Goal: Information Seeking & Learning: Check status

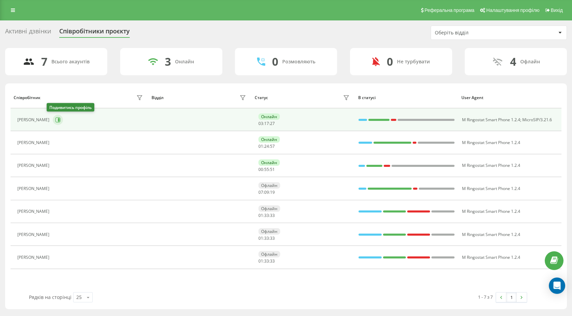
click at [55, 121] on icon at bounding box center [57, 119] width 5 height 5
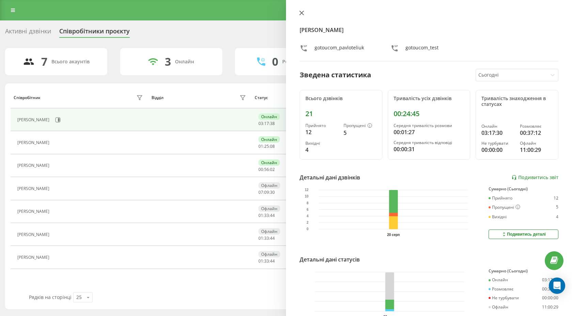
click at [302, 14] on icon at bounding box center [302, 13] width 4 height 4
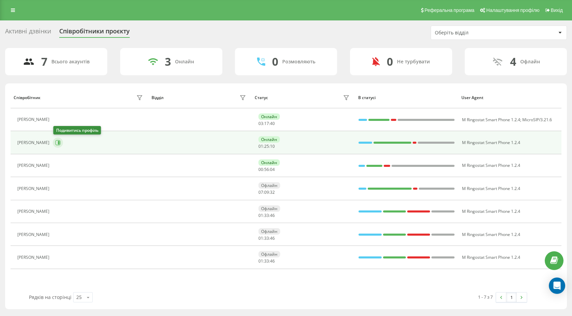
click at [58, 141] on icon at bounding box center [57, 142] width 5 height 5
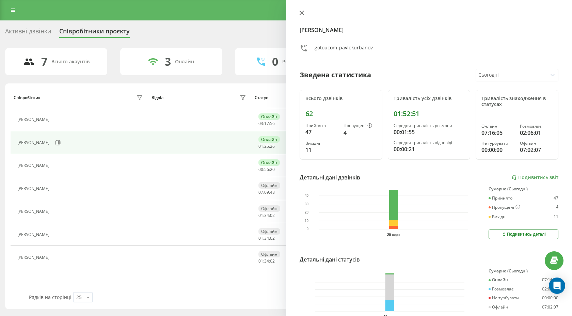
click at [298, 16] on button at bounding box center [301, 13] width 9 height 6
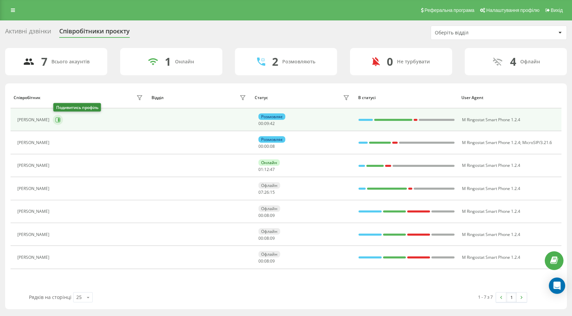
click at [59, 122] on icon at bounding box center [57, 119] width 5 height 5
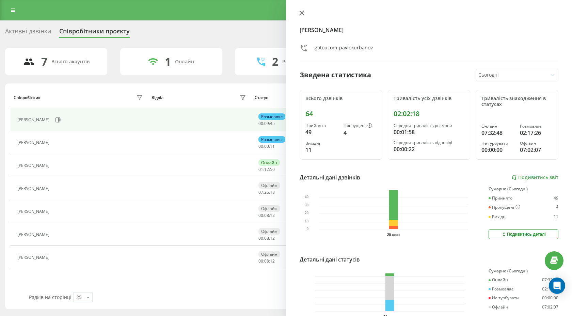
click at [299, 12] on button at bounding box center [301, 13] width 9 height 6
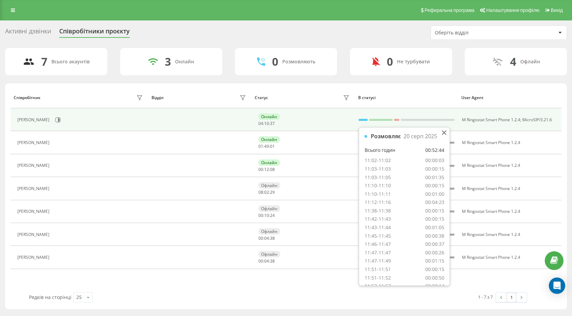
click at [363, 118] on div at bounding box center [362, 119] width 9 height 9
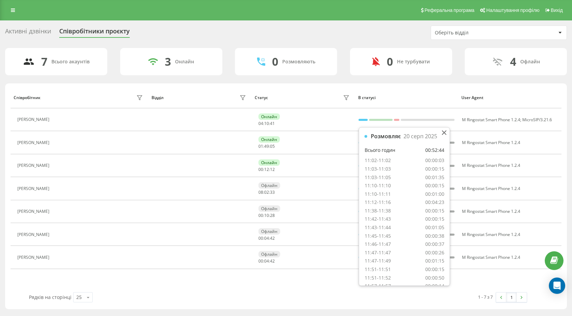
scroll to position [235, 0]
click at [272, 275] on div "Співробітник Відділ Статус В статусі User Agent Павло Телюк Онлайн 04 : 10 : 42…" at bounding box center [286, 189] width 551 height 205
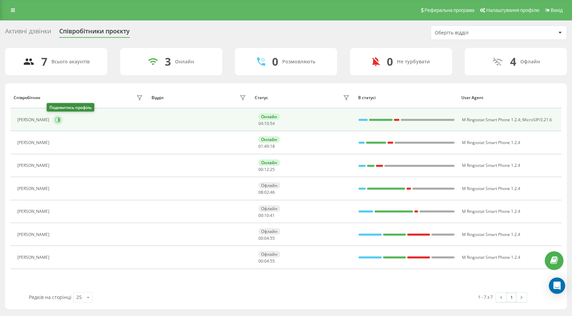
click at [55, 121] on icon at bounding box center [57, 119] width 5 height 5
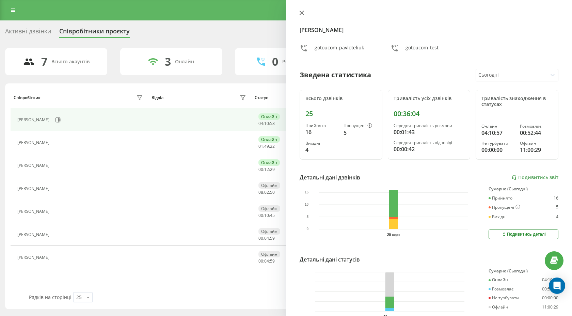
click at [299, 15] on button at bounding box center [301, 13] width 9 height 6
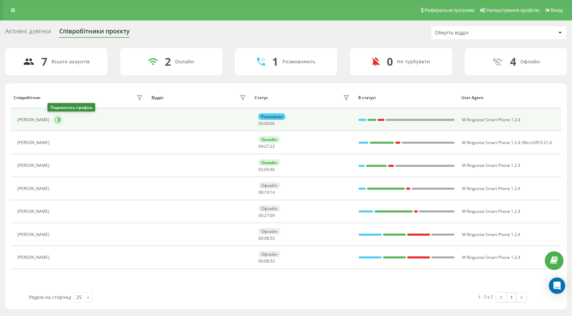
click at [58, 118] on icon at bounding box center [59, 119] width 2 height 3
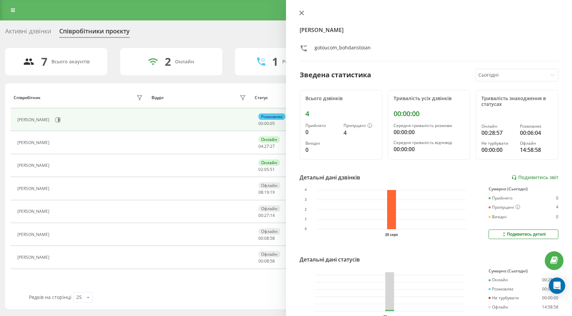
click at [300, 16] on button at bounding box center [301, 13] width 9 height 6
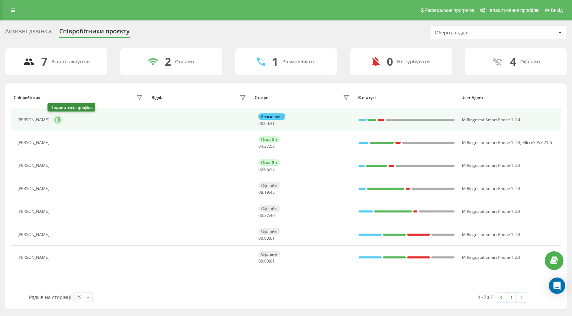
click at [58, 119] on icon at bounding box center [59, 119] width 2 height 3
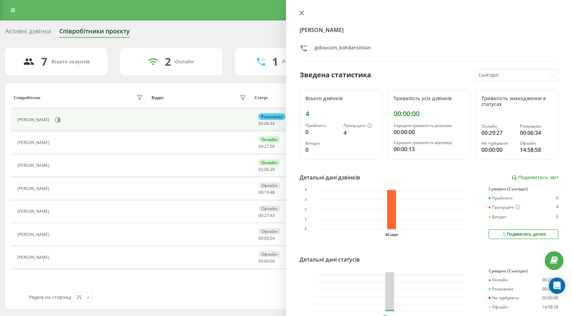
click at [301, 16] on button at bounding box center [301, 13] width 9 height 6
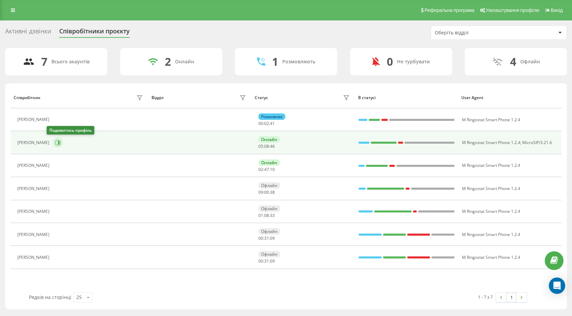
click at [55, 145] on icon at bounding box center [57, 142] width 5 height 5
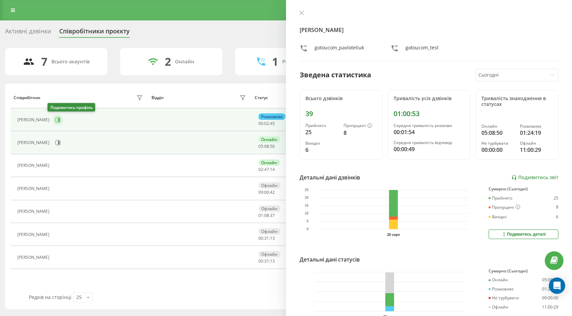
click at [55, 117] on icon at bounding box center [57, 119] width 5 height 5
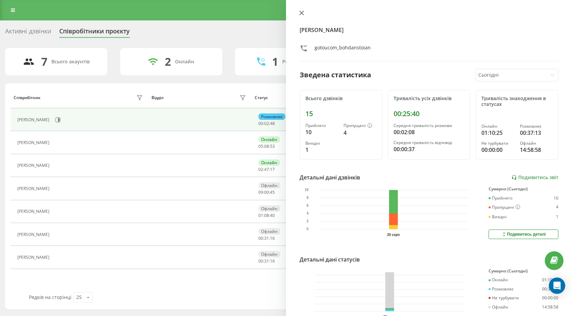
click at [304, 11] on button at bounding box center [301, 13] width 9 height 6
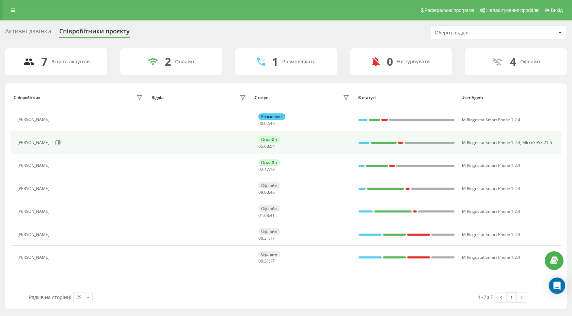
click at [57, 142] on div "[PERSON_NAME]" at bounding box center [80, 143] width 127 height 12
click at [55, 142] on icon at bounding box center [57, 142] width 5 height 5
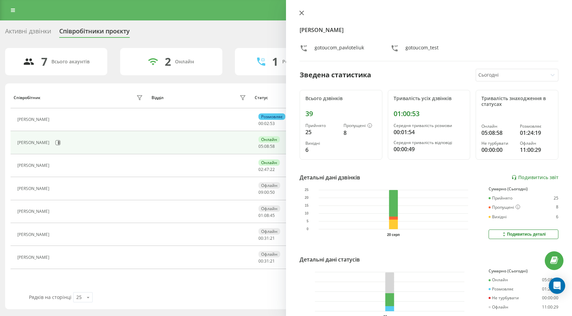
click at [305, 15] on button at bounding box center [301, 13] width 9 height 6
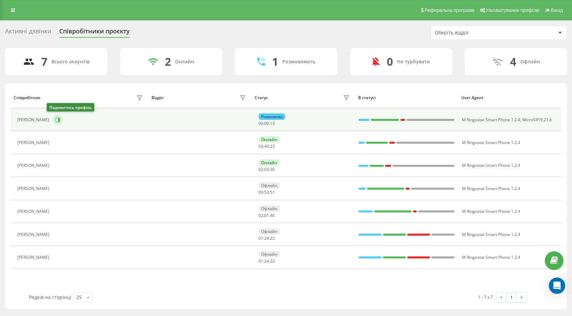
click at [55, 118] on icon at bounding box center [57, 119] width 5 height 5
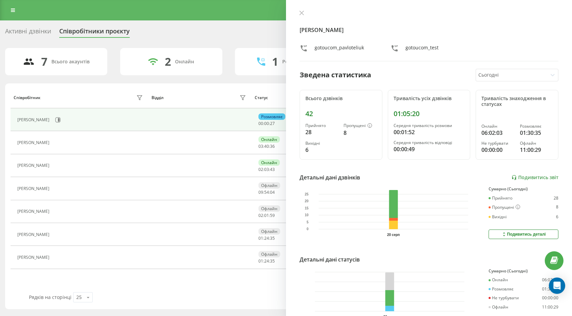
click at [26, 32] on div "Активні дзвінки" at bounding box center [28, 33] width 46 height 11
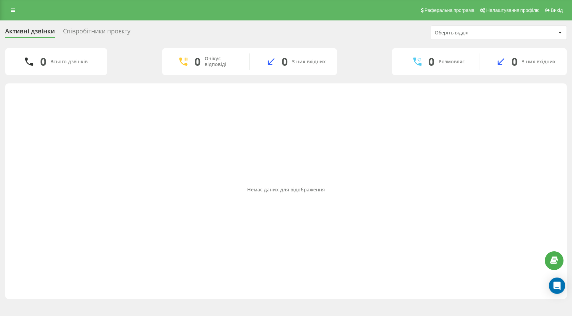
click at [81, 38] on div "Активні дзвінки Співробітники проєкту Оберіть відділ" at bounding box center [286, 33] width 562 height 14
click at [79, 31] on div "Співробітники проєкту" at bounding box center [96, 33] width 67 height 11
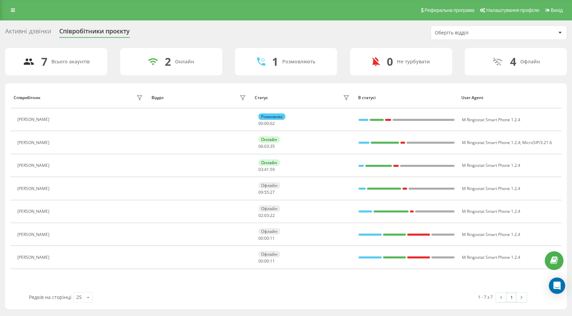
click at [36, 31] on div "Активні дзвінки" at bounding box center [28, 33] width 46 height 11
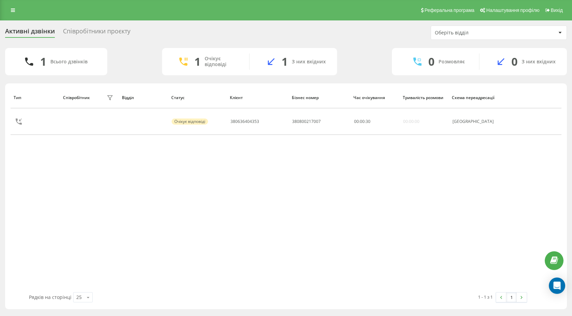
click at [80, 28] on div "Співробітники проєкту" at bounding box center [96, 33] width 67 height 11
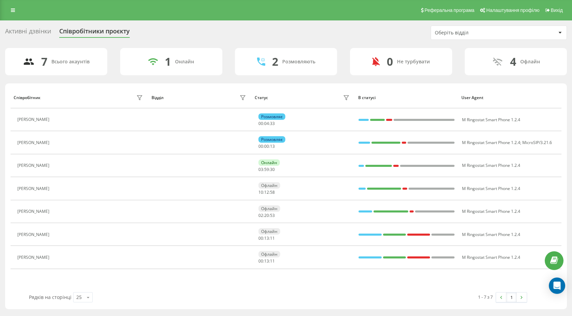
click at [46, 36] on div "Активні дзвінки" at bounding box center [28, 33] width 46 height 11
click at [80, 33] on div "Співробітники проєкту" at bounding box center [94, 33] width 70 height 11
click at [396, 29] on div "Активні дзвінки Співробітники проєкту Оберіть відділ" at bounding box center [286, 33] width 562 height 14
